Goal: Transaction & Acquisition: Purchase product/service

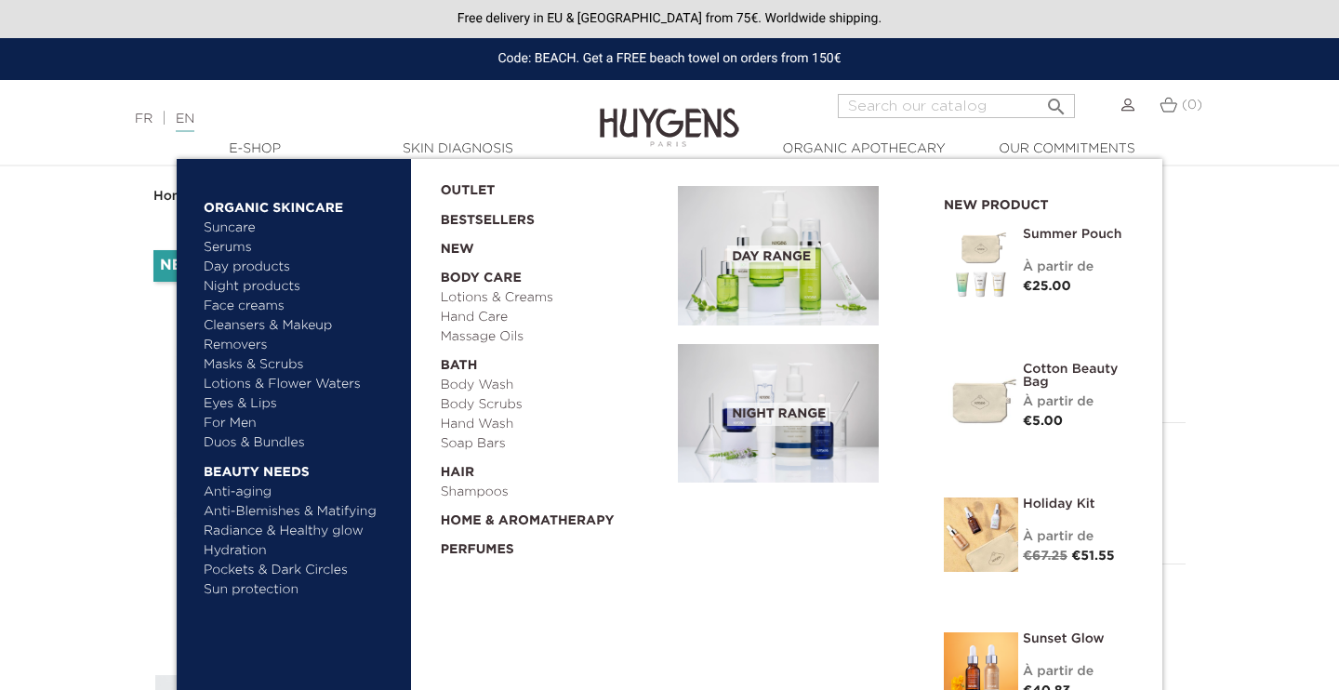
click at [724, 421] on img at bounding box center [778, 413] width 201 height 139
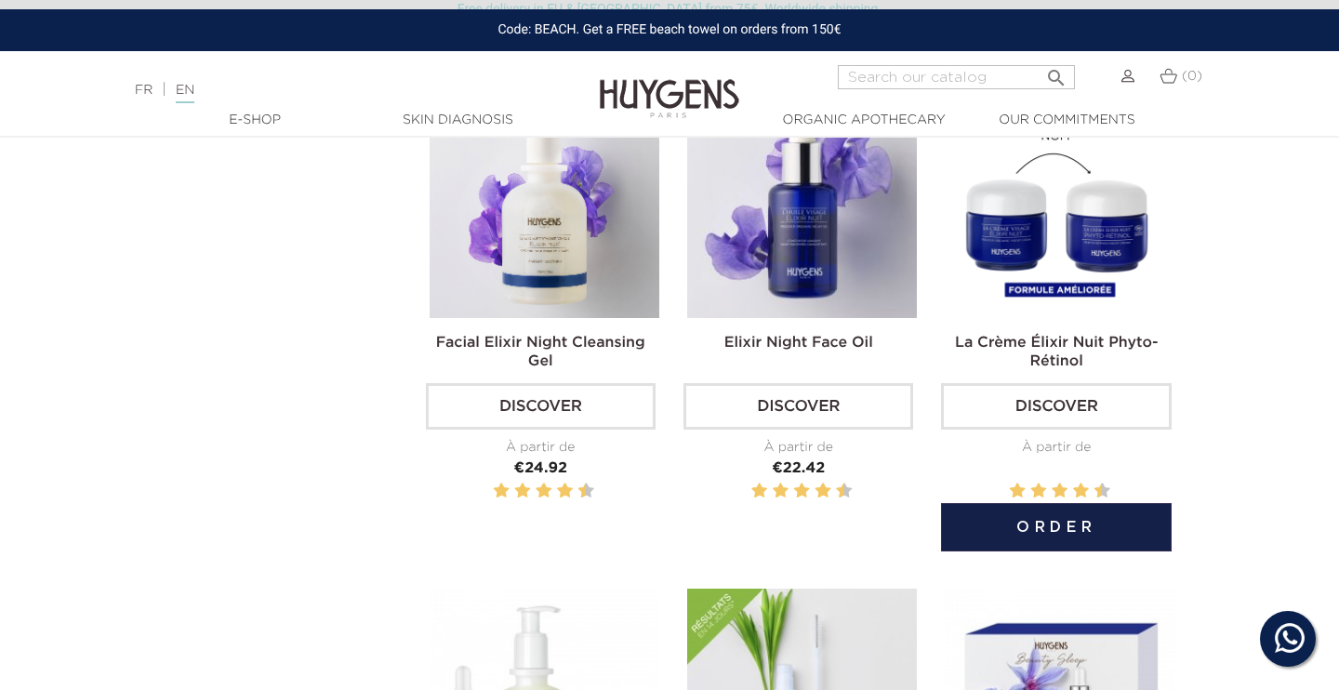
scroll to position [563, 0]
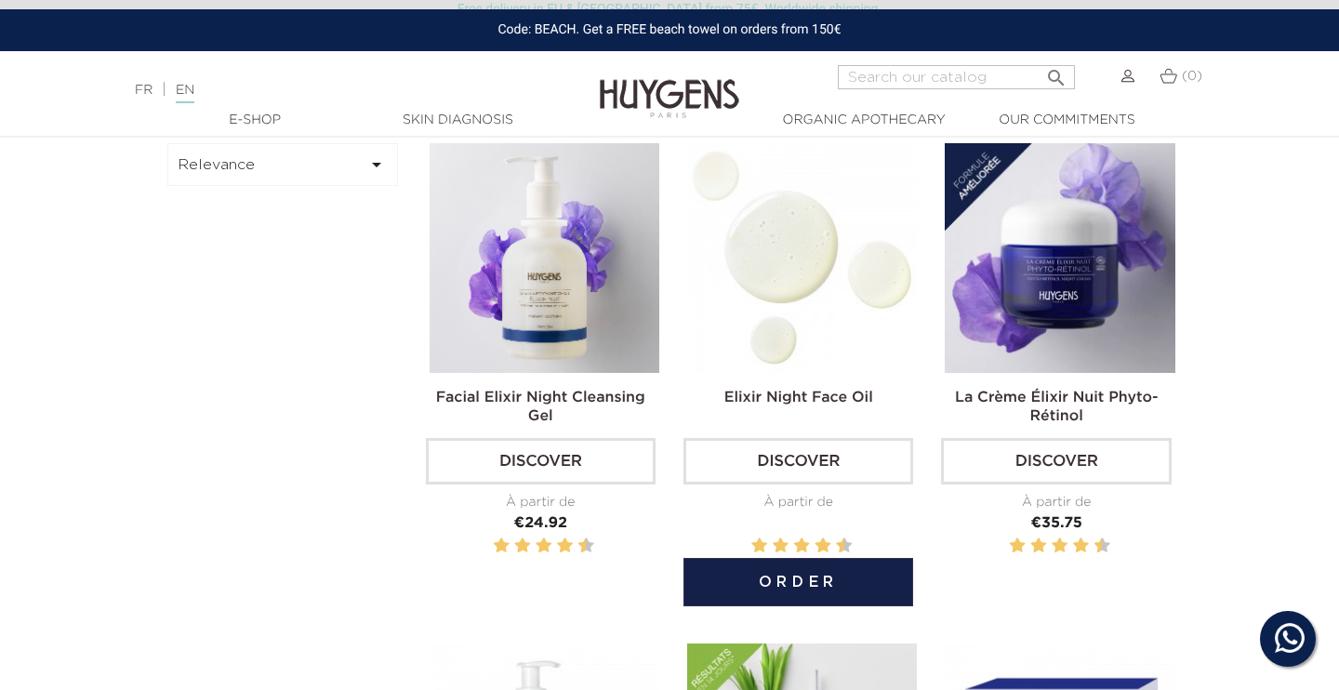
click at [819, 290] on img at bounding box center [802, 258] width 230 height 230
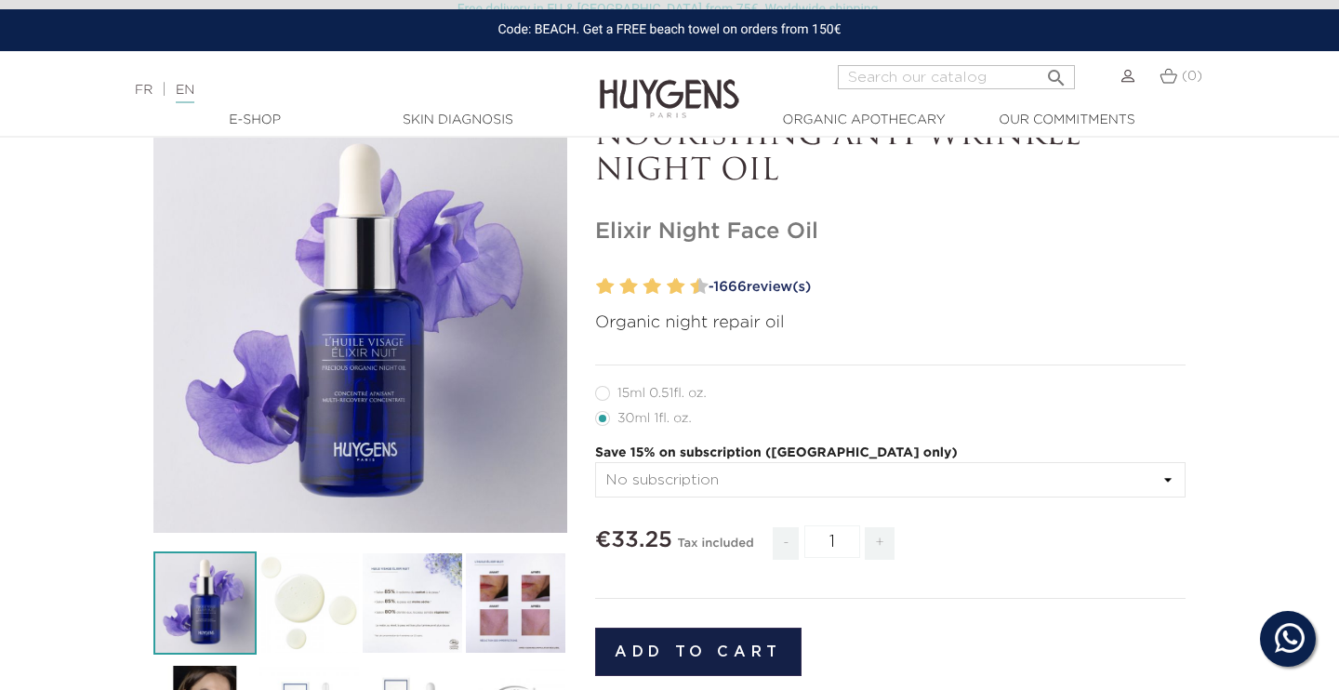
scroll to position [145, 0]
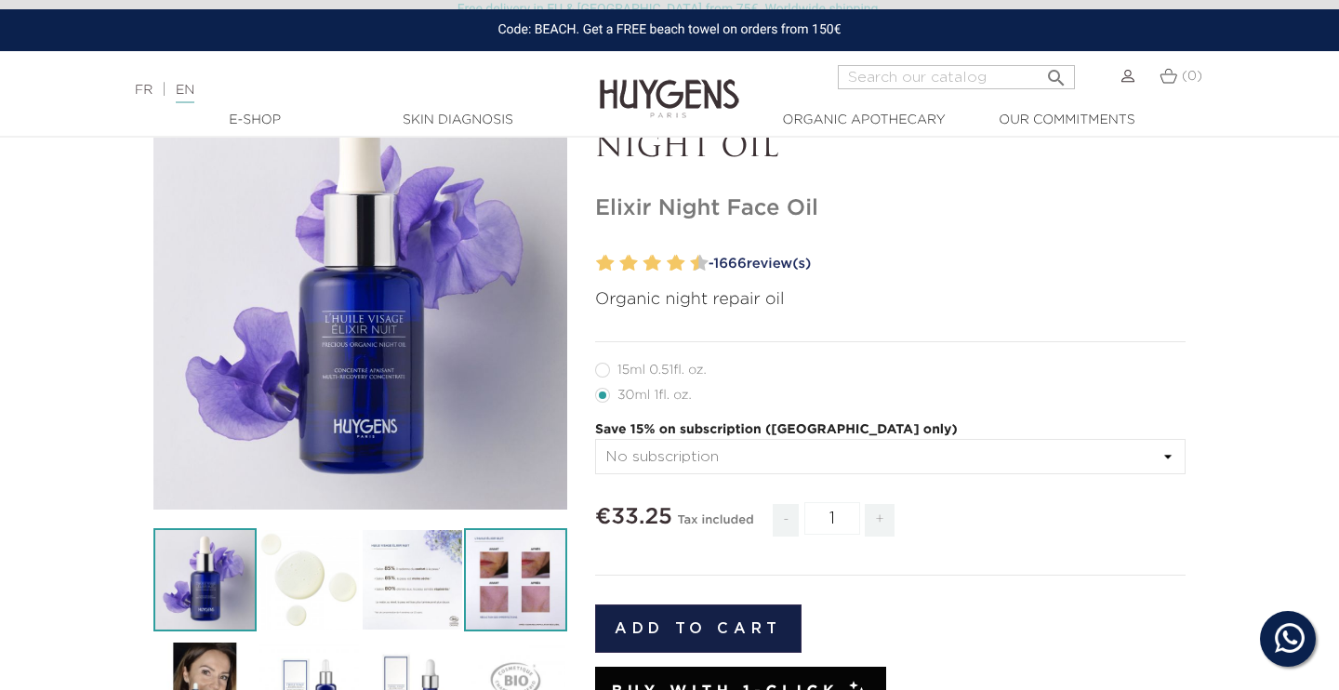
click at [537, 587] on img at bounding box center [515, 579] width 103 height 103
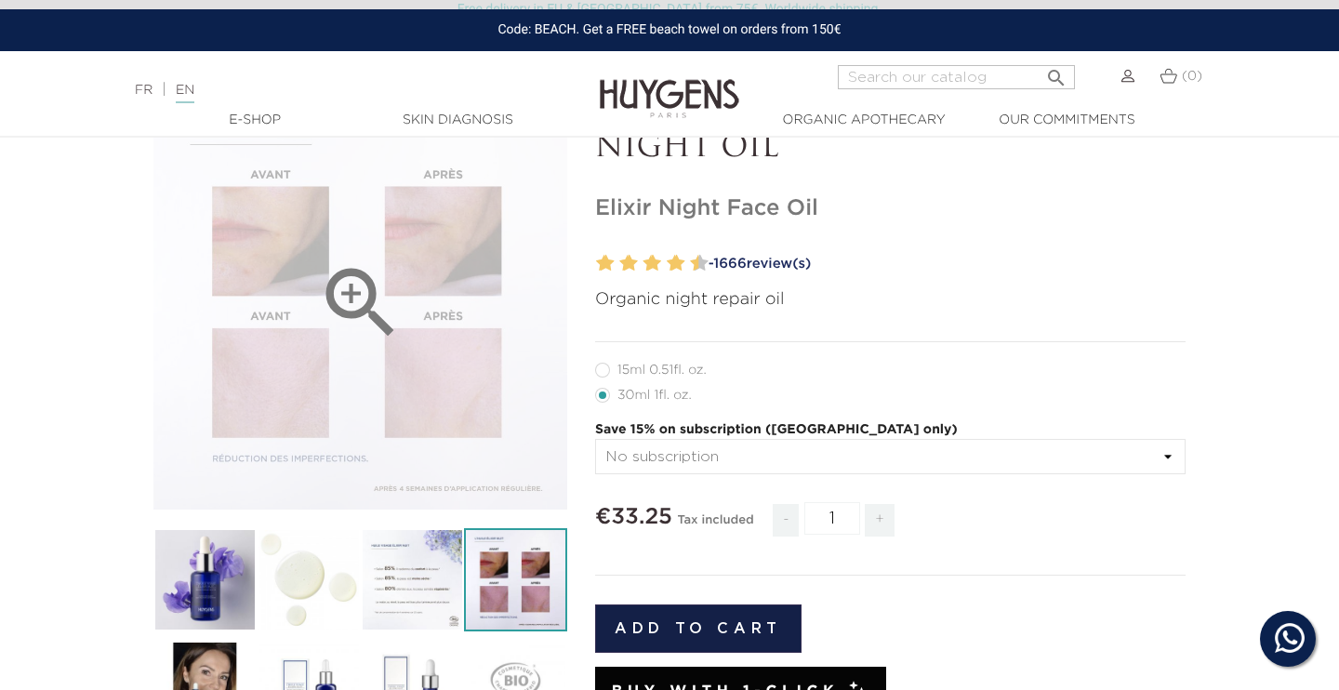
click at [377, 338] on icon "" at bounding box center [360, 303] width 93 height 93
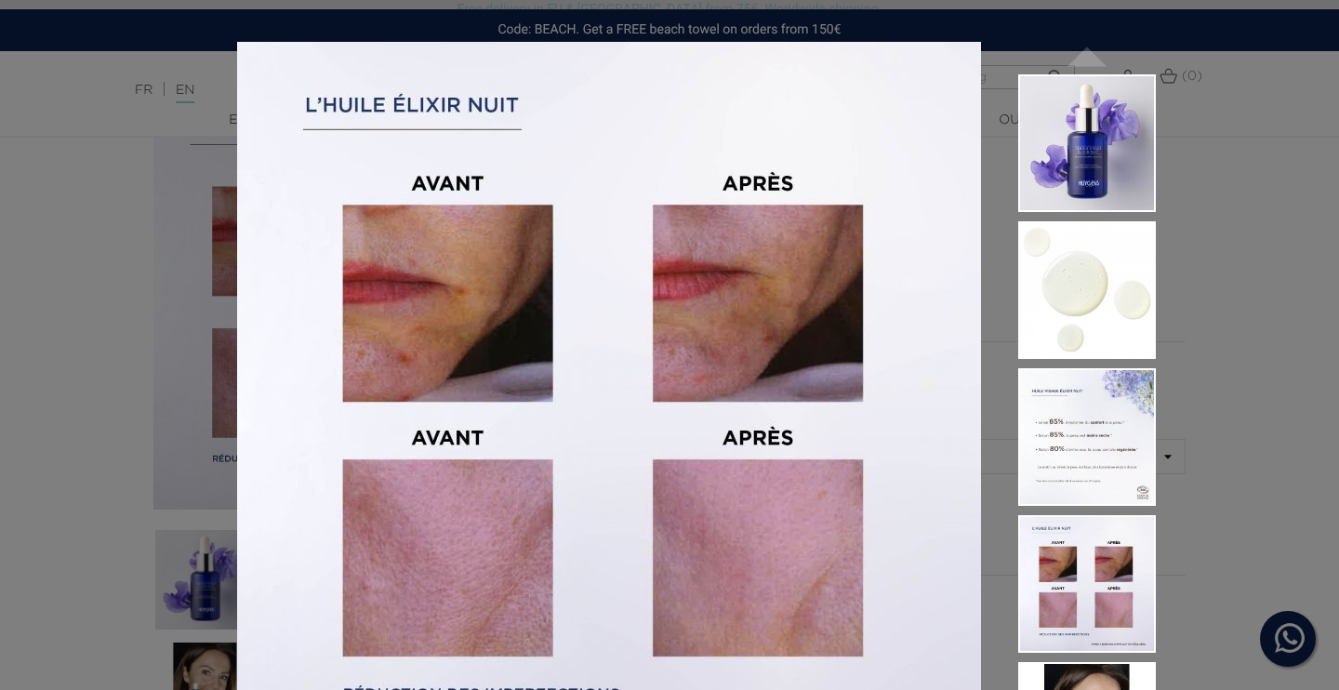
click at [179, 496] on div "Organic night repair oil  " at bounding box center [669, 345] width 1339 height 690
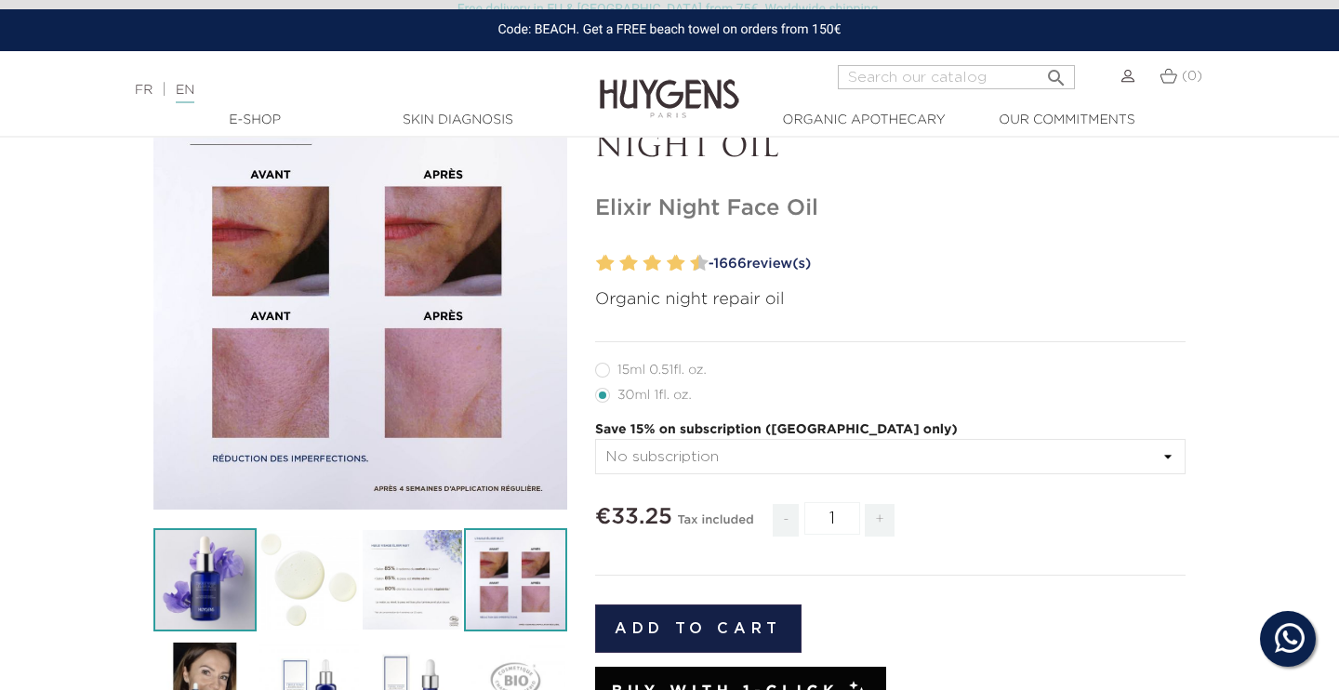
click at [202, 566] on img at bounding box center [204, 579] width 103 height 103
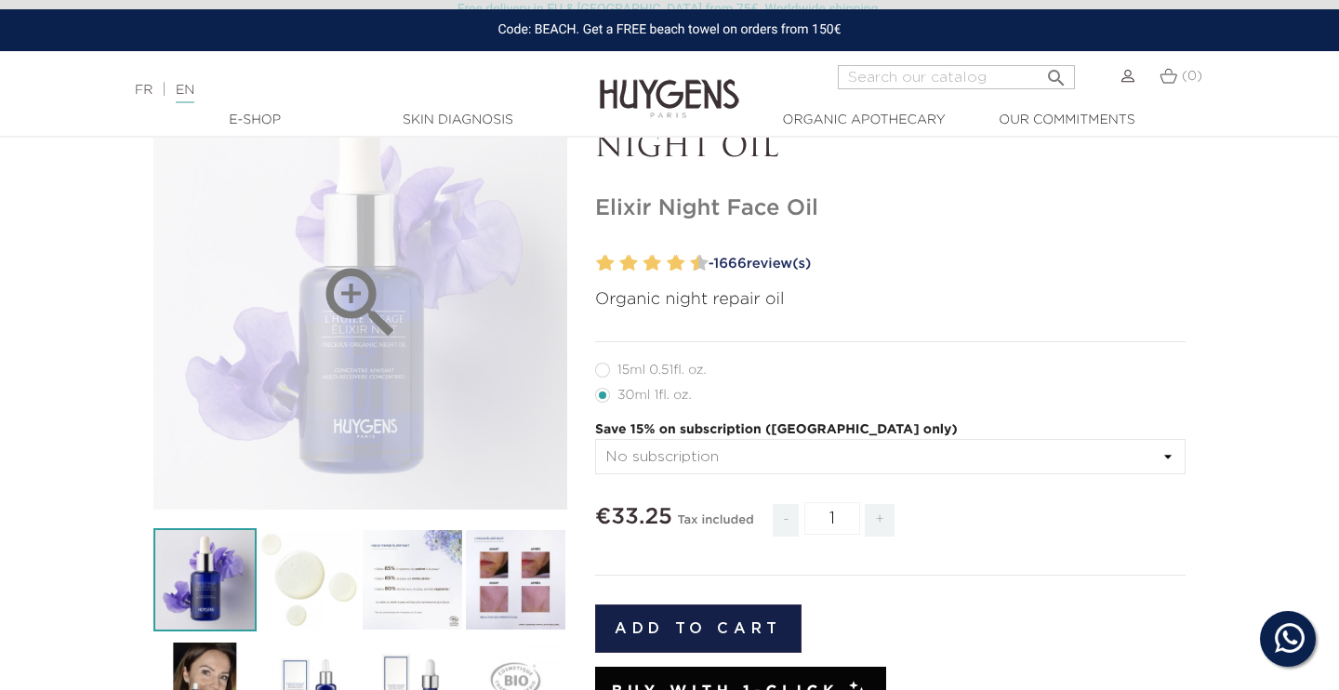
click at [368, 331] on icon "" at bounding box center [360, 303] width 93 height 93
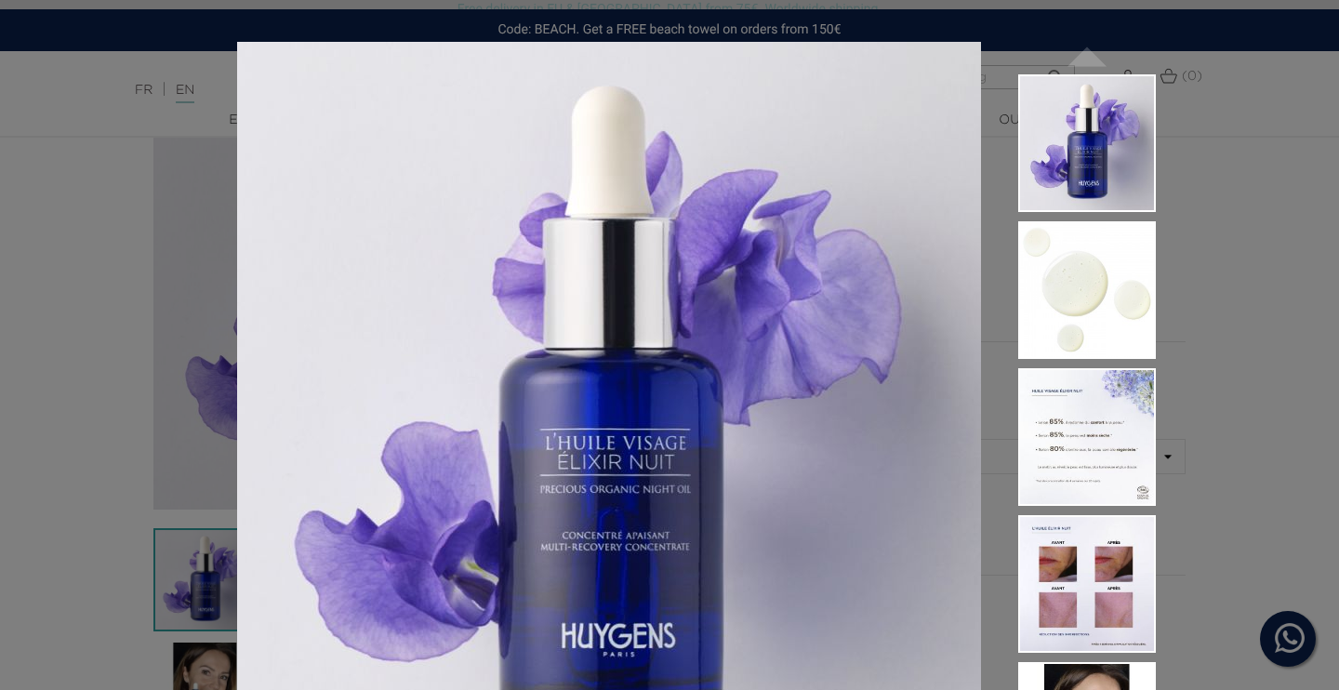
click at [119, 345] on div "Organic night repair oil  " at bounding box center [669, 345] width 1339 height 690
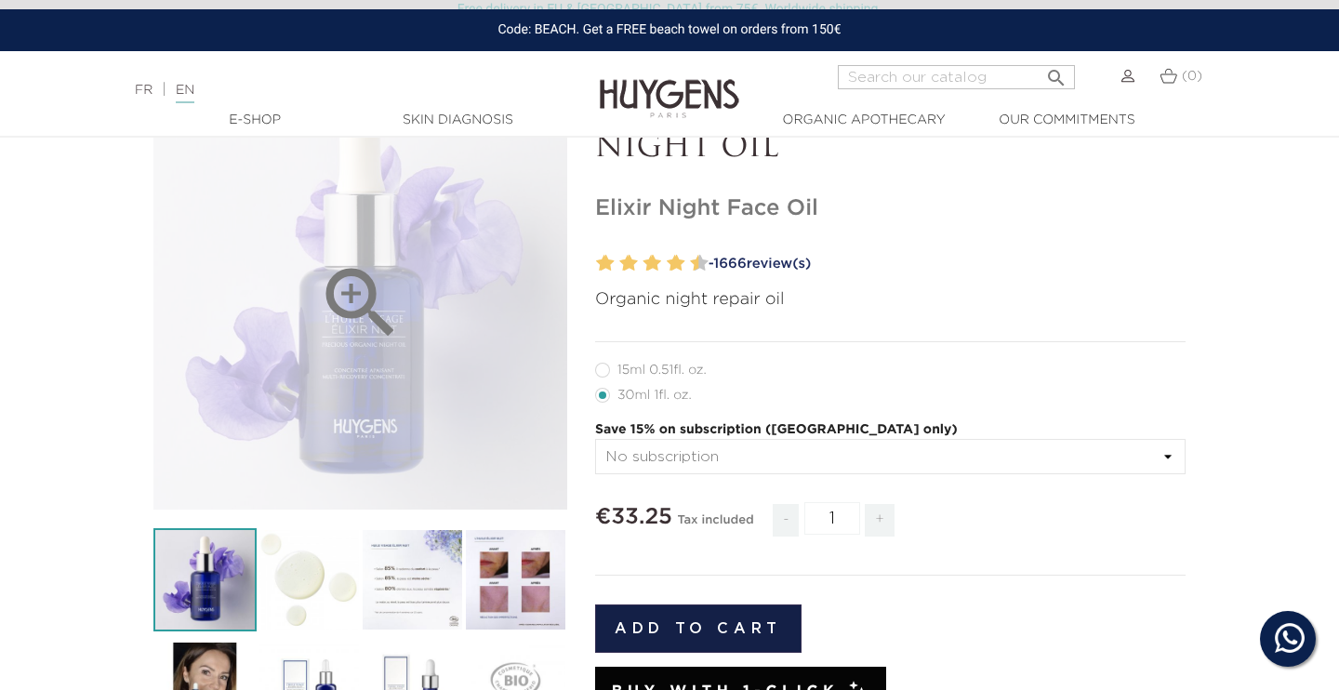
scroll to position [270, 0]
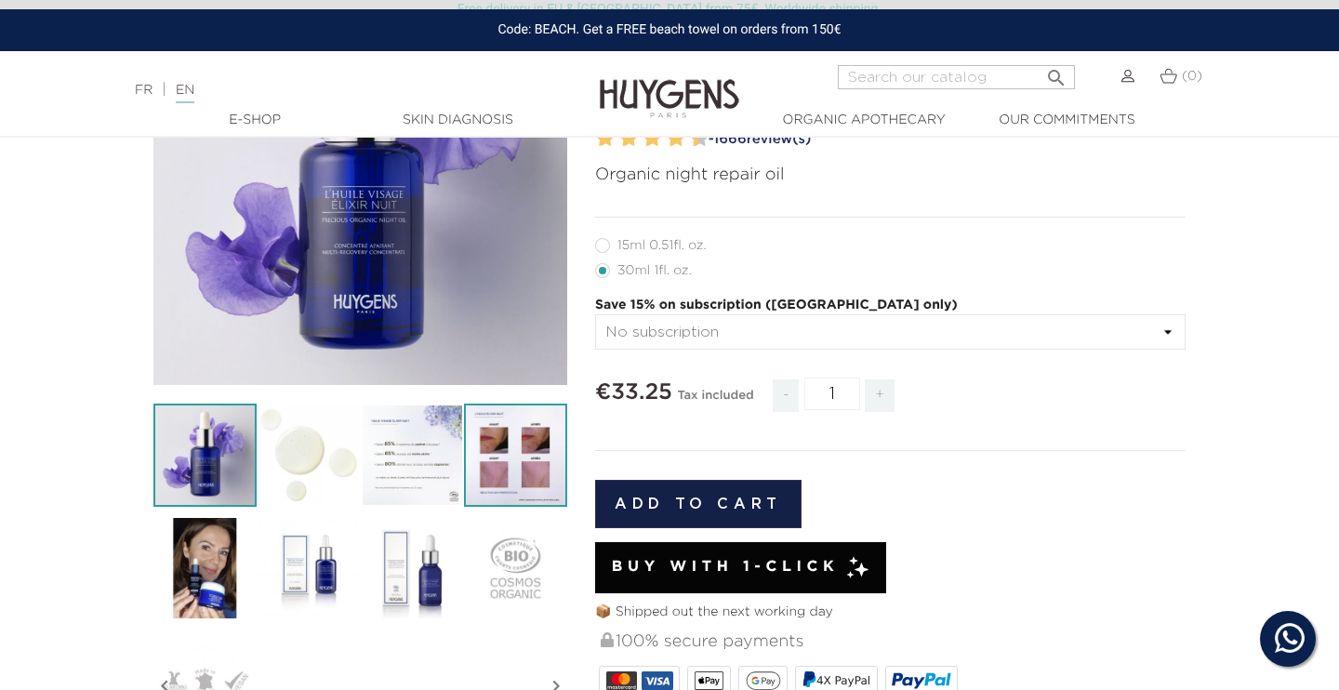
click at [539, 481] on img at bounding box center [515, 455] width 103 height 103
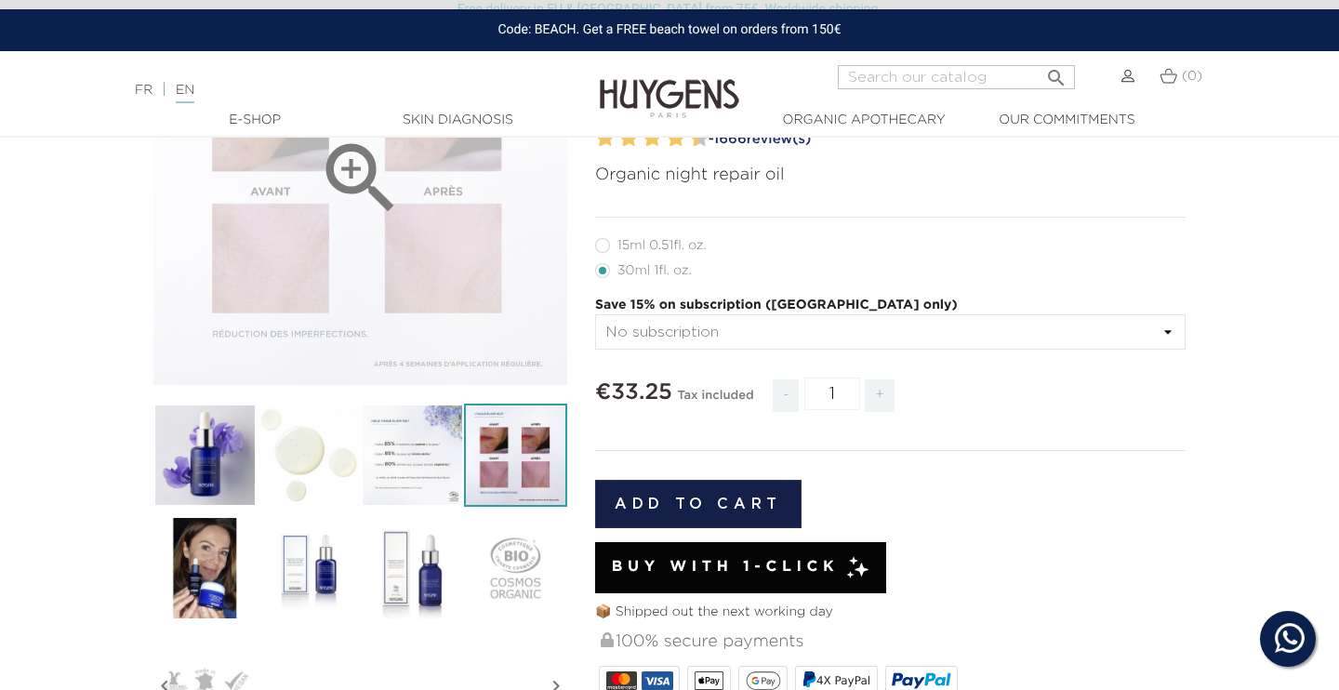
click at [409, 241] on div "" at bounding box center [360, 178] width 414 height 414
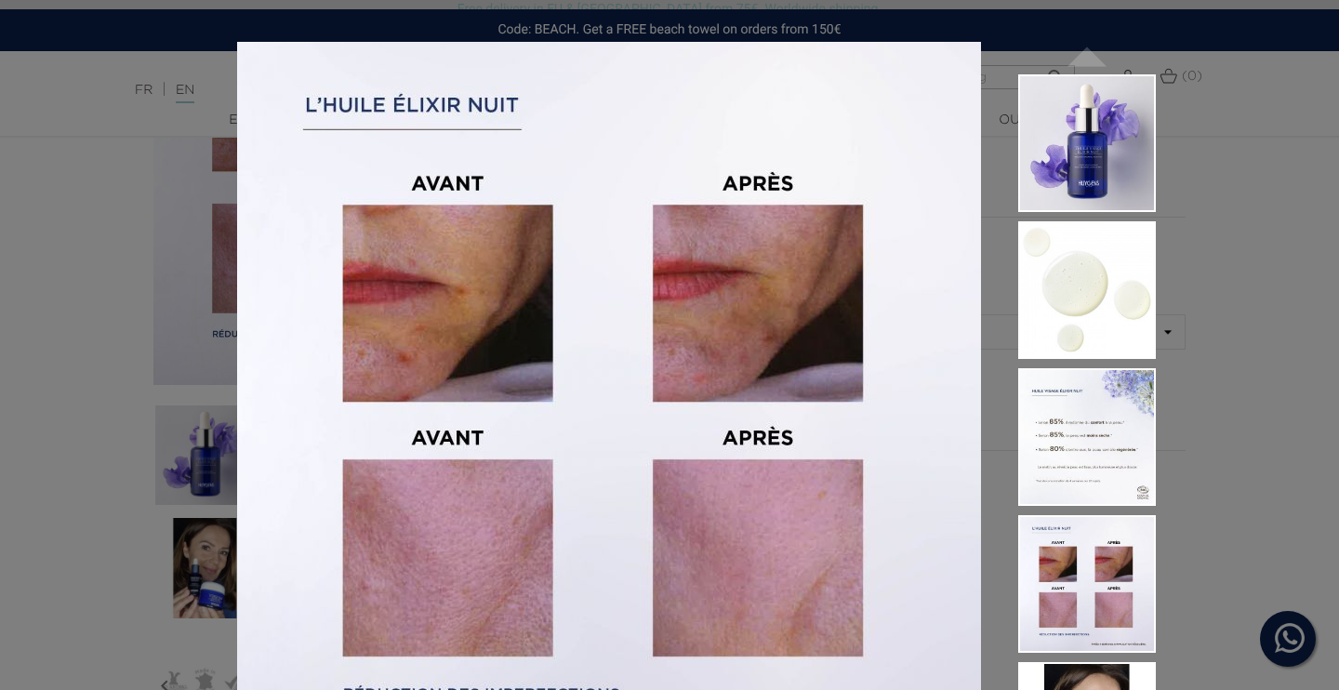
click at [1253, 146] on div "Organic night repair oil  " at bounding box center [669, 345] width 1339 height 690
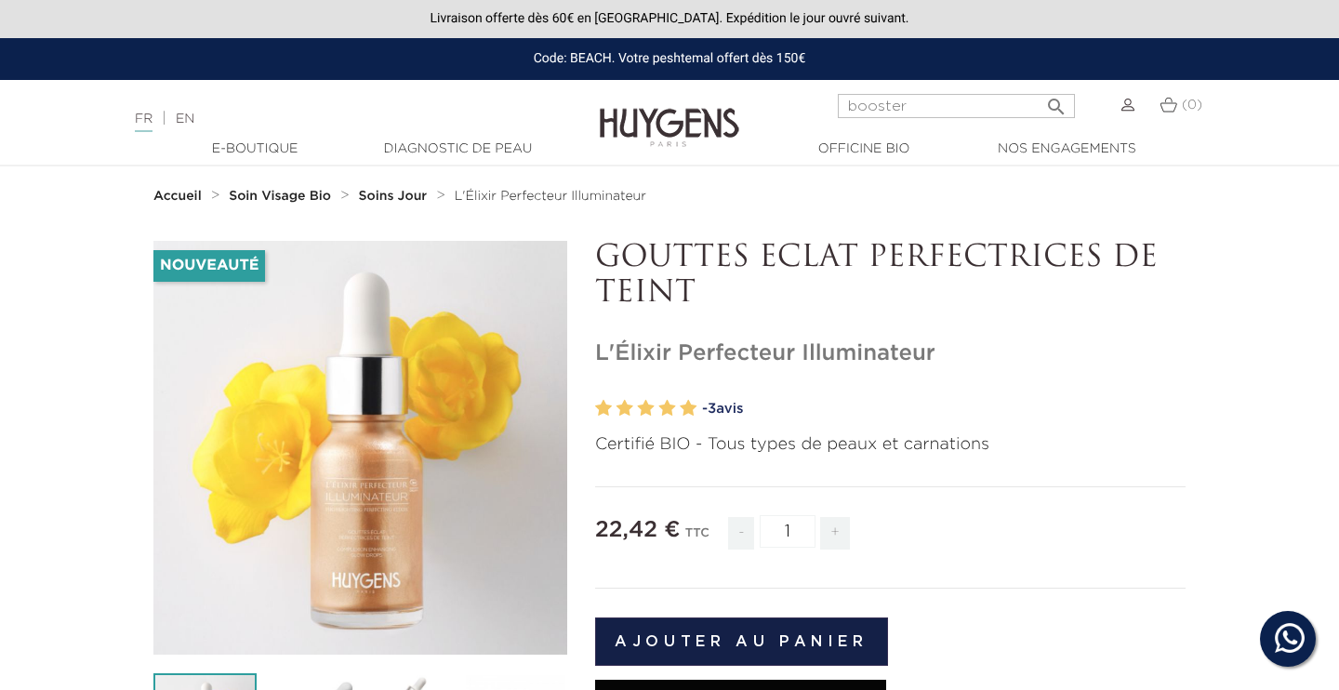
type input "booster"
click at [1056, 99] on button " Rechercher" at bounding box center [1056, 100] width 33 height 25
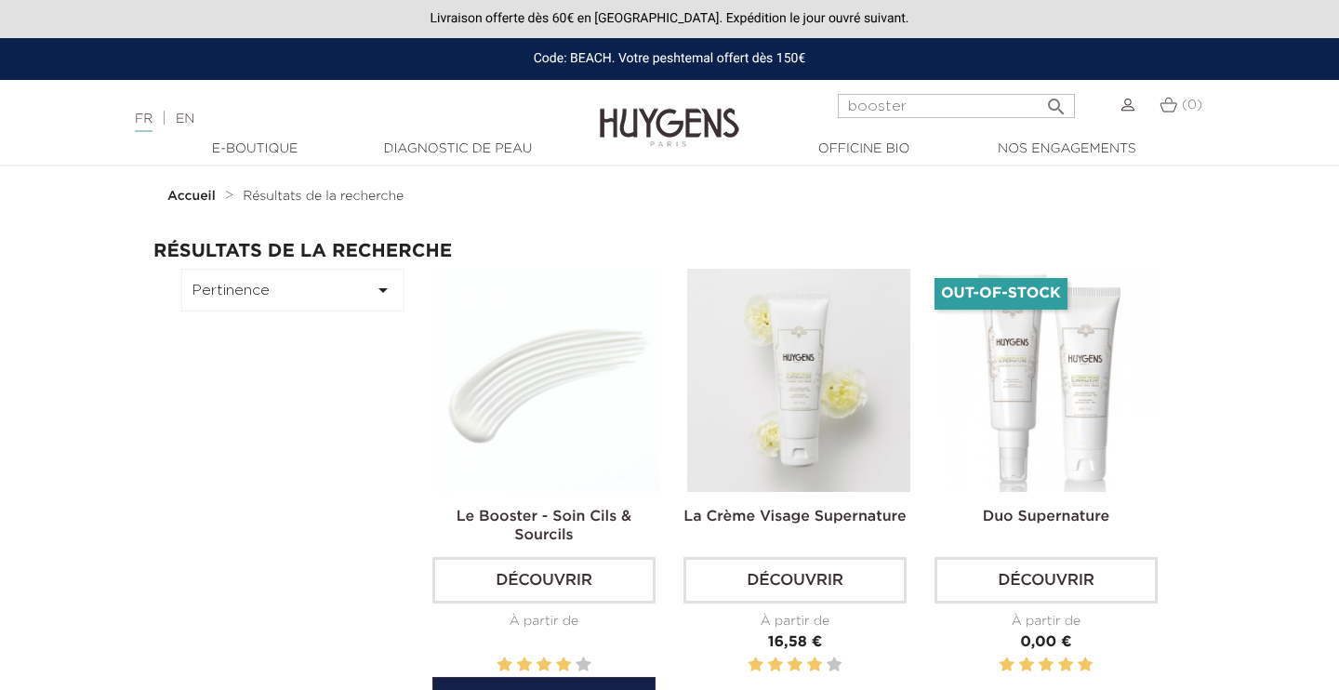
click at [563, 413] on img at bounding box center [547, 380] width 223 height 223
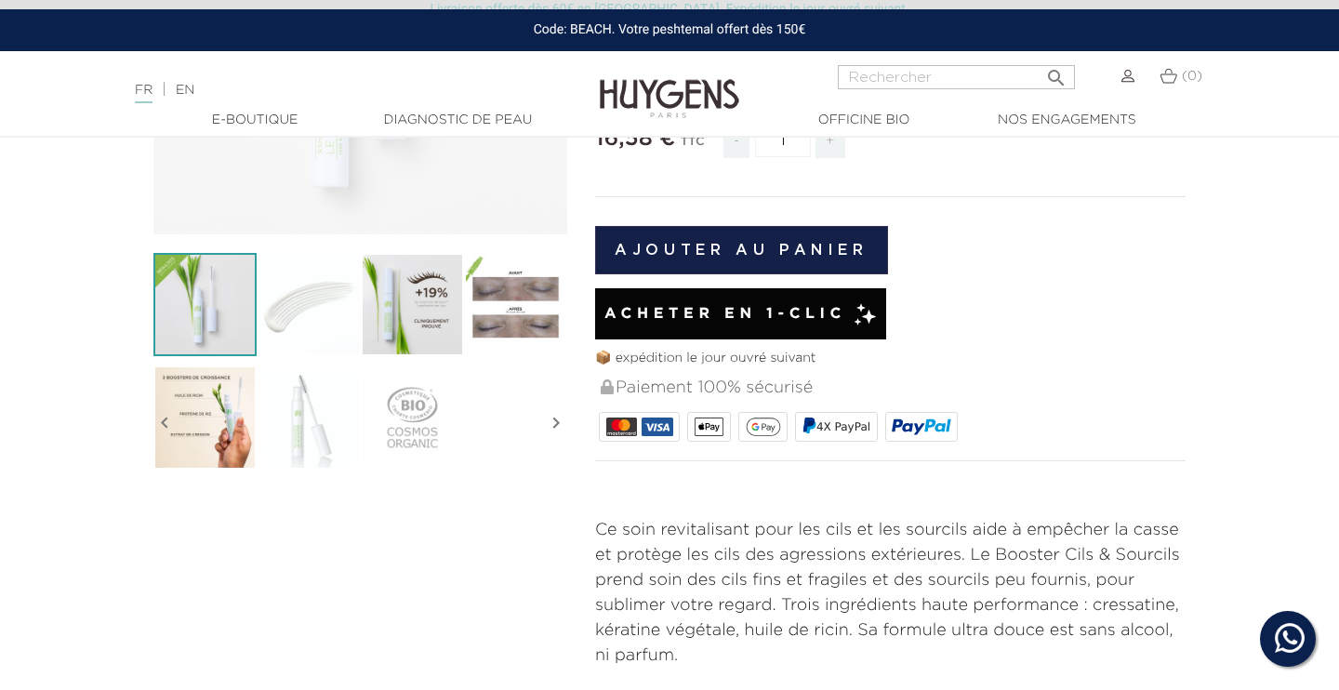
scroll to position [457, 0]
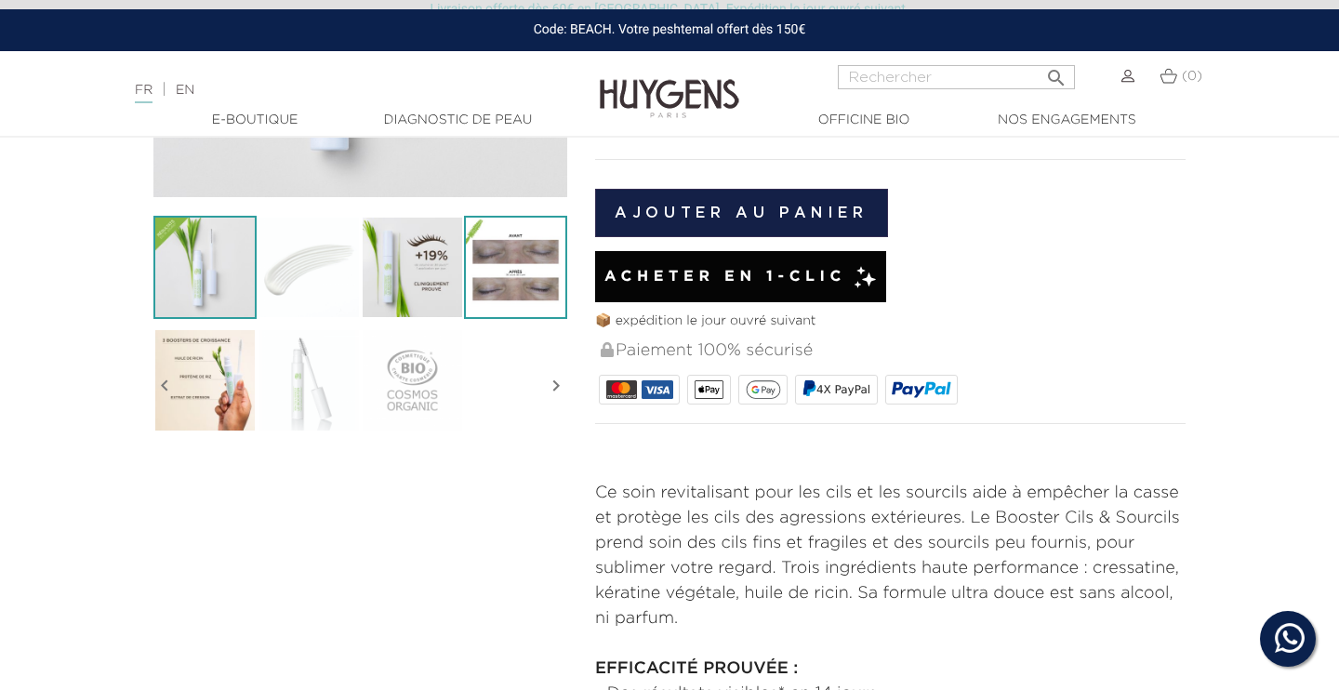
click at [520, 253] on img at bounding box center [515, 267] width 103 height 103
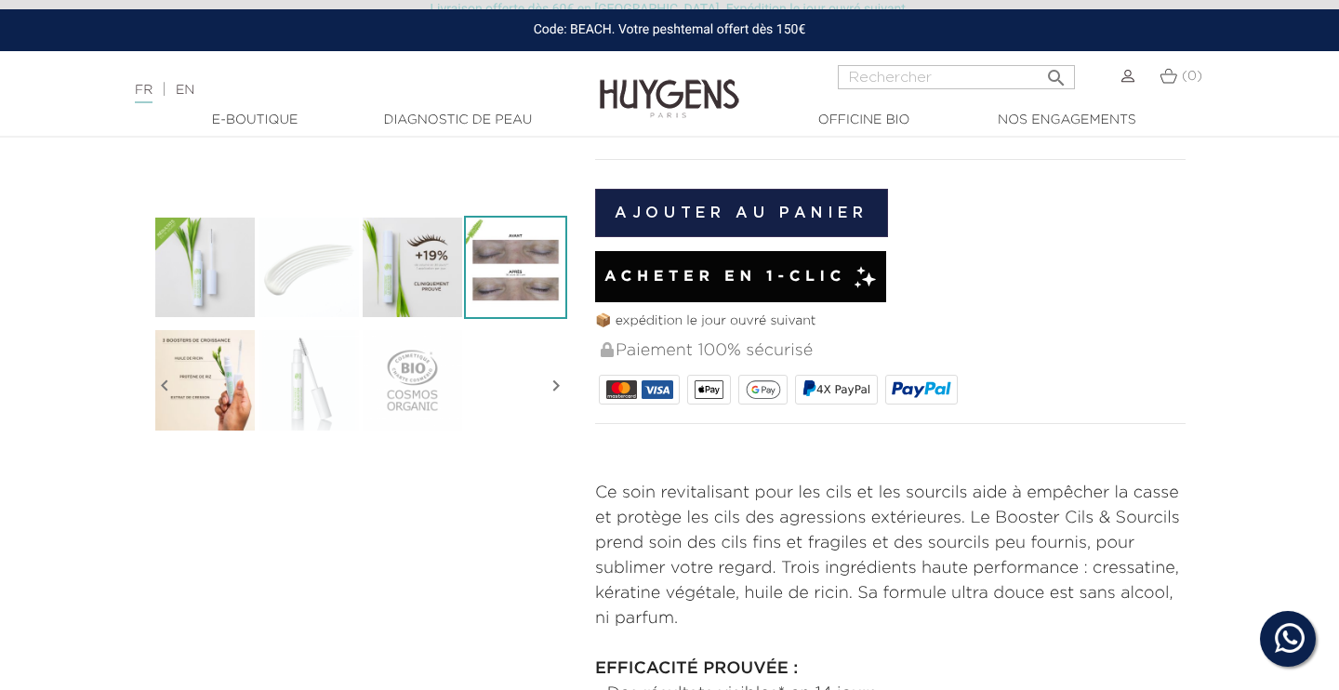
click at [529, 281] on img at bounding box center [515, 267] width 103 height 103
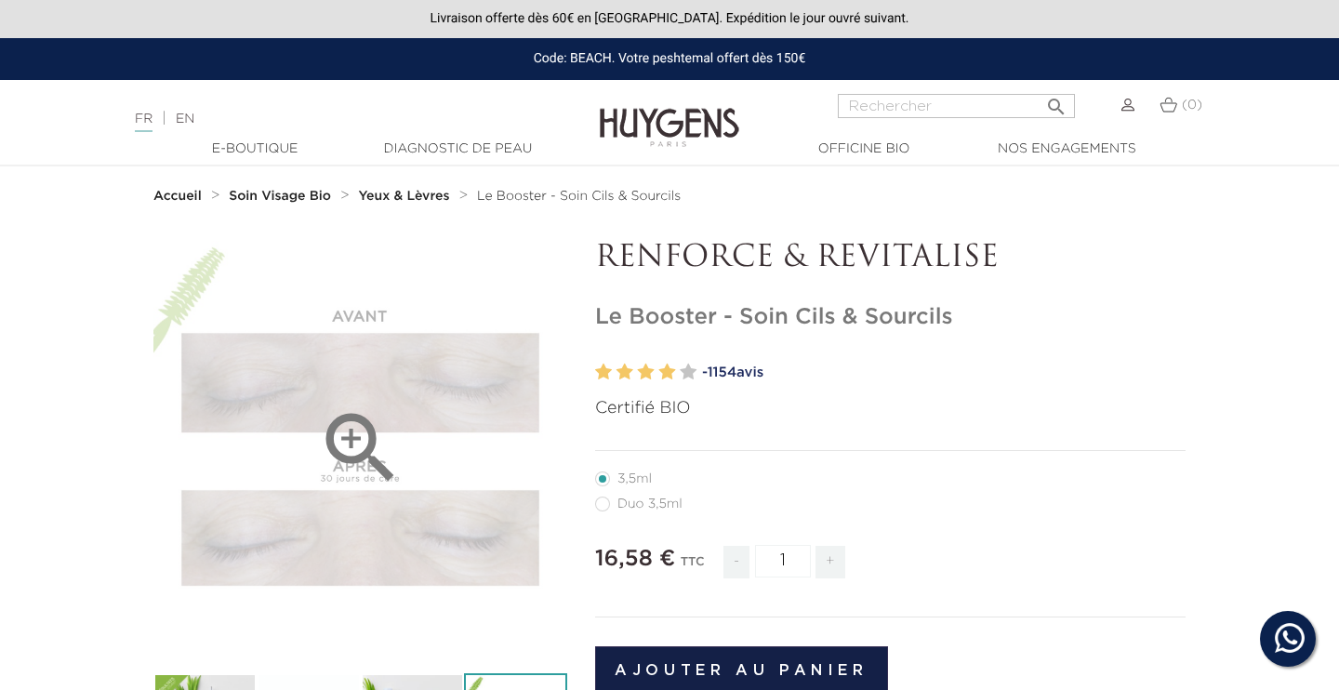
scroll to position [0, 0]
click at [485, 492] on div "" at bounding box center [360, 448] width 414 height 414
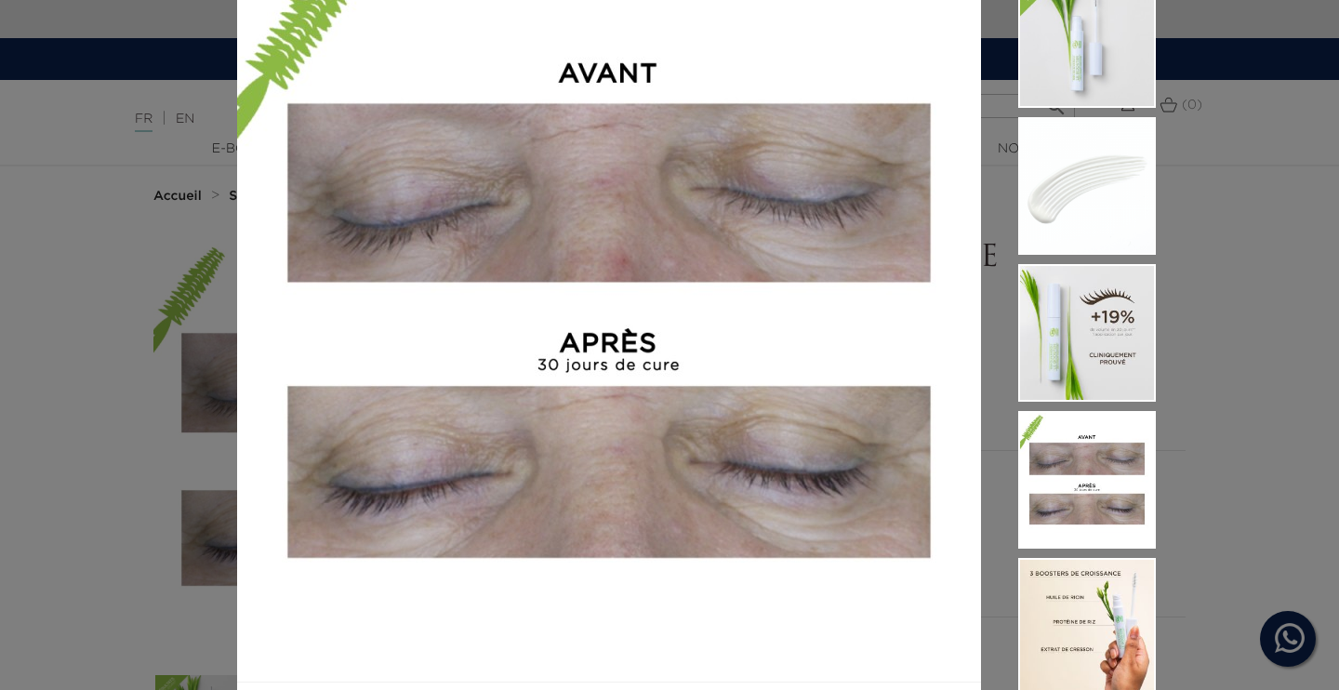
scroll to position [79, 0]
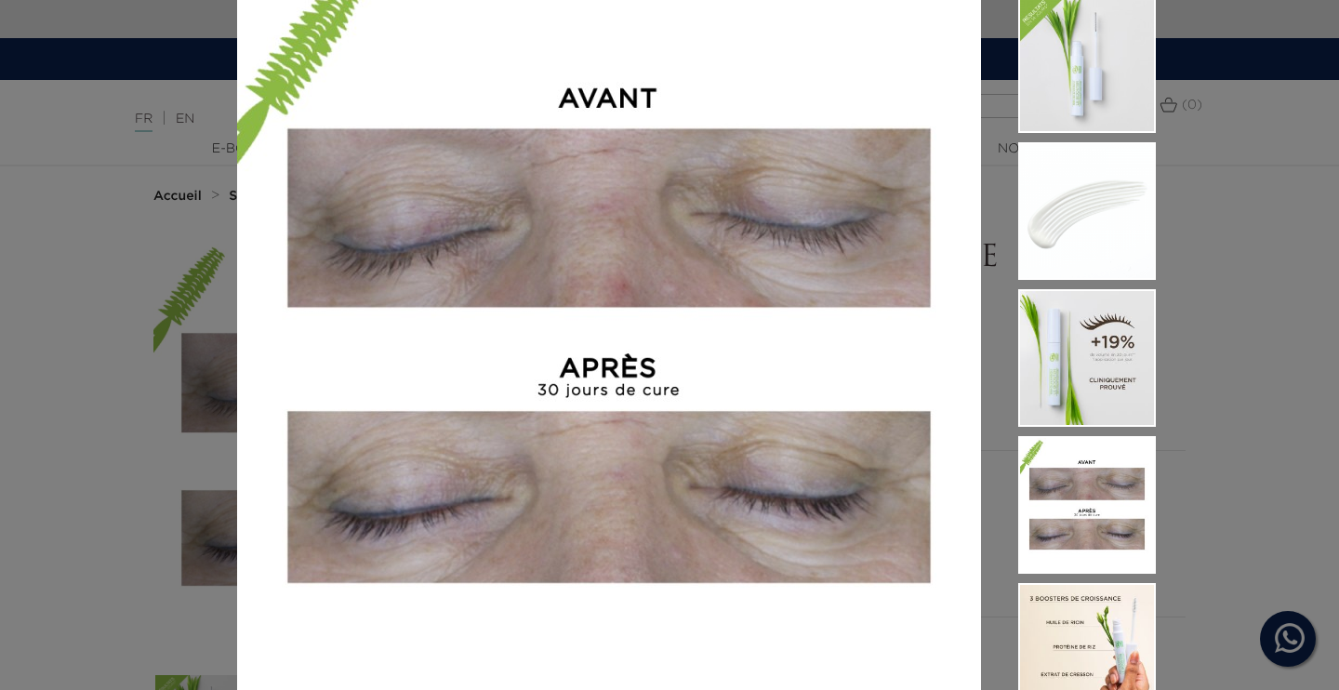
click at [1270, 410] on div "Certifié BIO  " at bounding box center [669, 345] width 1339 height 690
click at [1266, 416] on div "Certifié BIO  " at bounding box center [669, 345] width 1339 height 690
